Goal: Information Seeking & Learning: Find specific fact

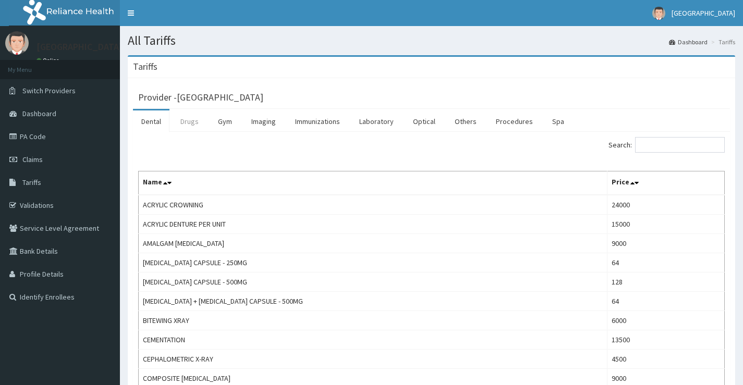
click at [180, 123] on link "Drugs" at bounding box center [189, 122] width 35 height 22
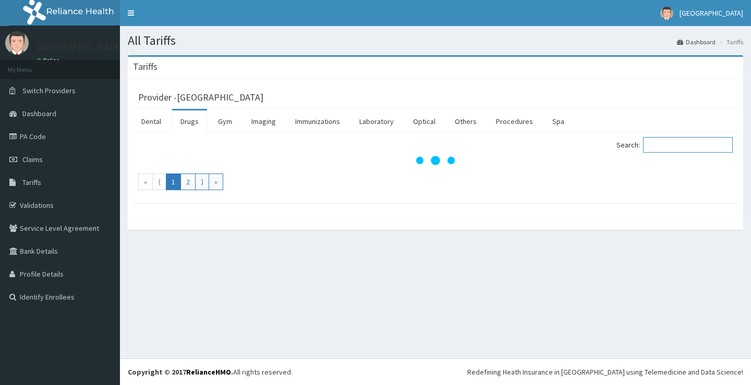
click at [655, 140] on input "Search:" at bounding box center [688, 145] width 90 height 16
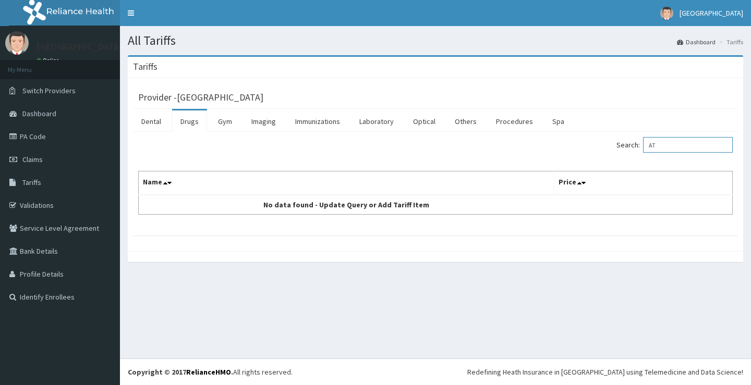
type input "A"
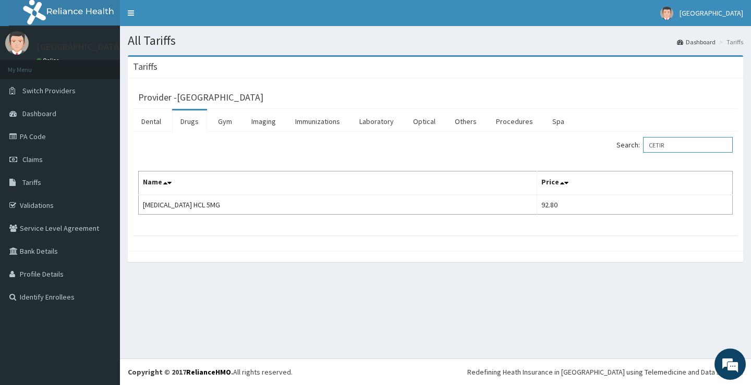
click at [679, 140] on input "CETIR" at bounding box center [688, 145] width 90 height 16
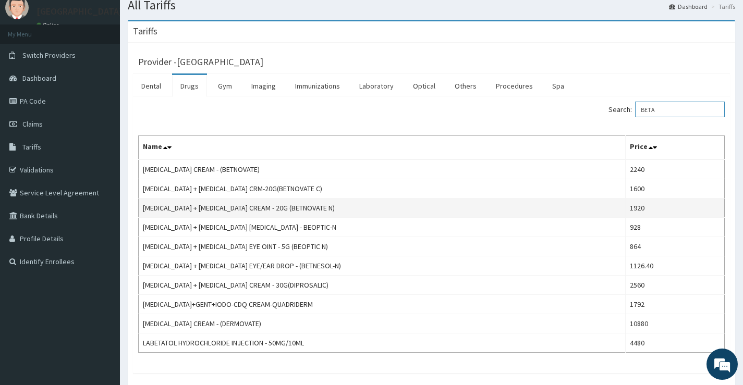
scroll to position [52, 0]
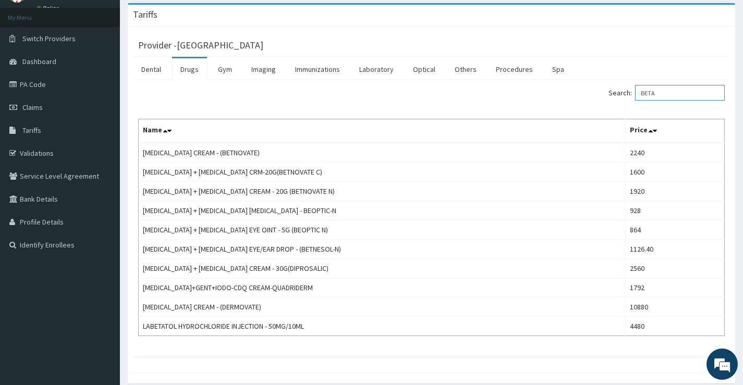
click at [684, 95] on input "BETA" at bounding box center [680, 93] width 90 height 16
paste input "[MEDICAL_DATA]"
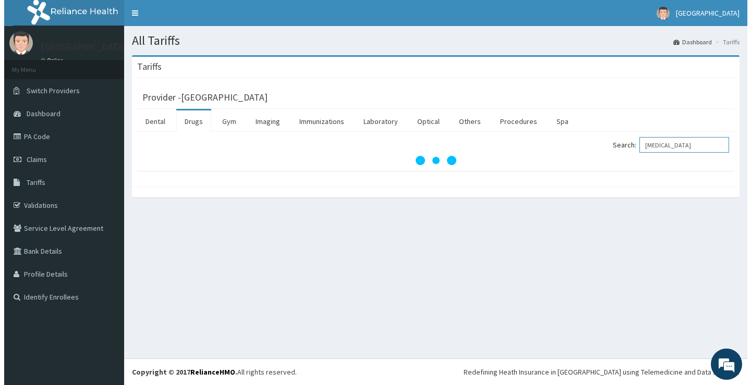
scroll to position [0, 0]
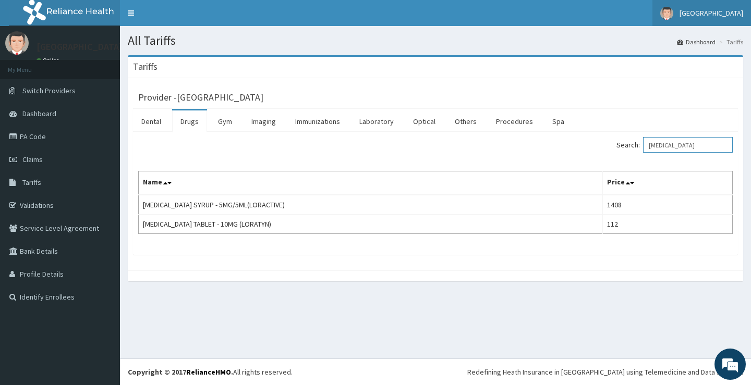
type input "[MEDICAL_DATA]"
